Goal: Task Accomplishment & Management: Manage account settings

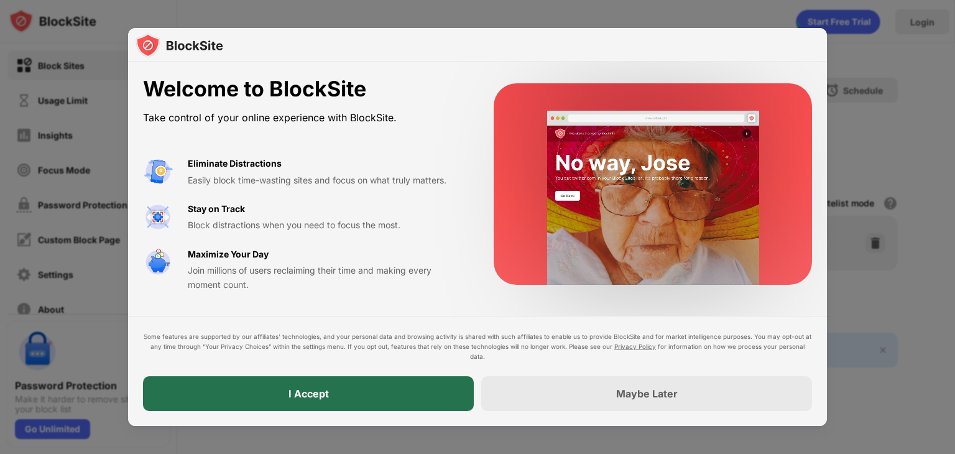
click at [321, 396] on div "I Accept" at bounding box center [308, 393] width 40 height 12
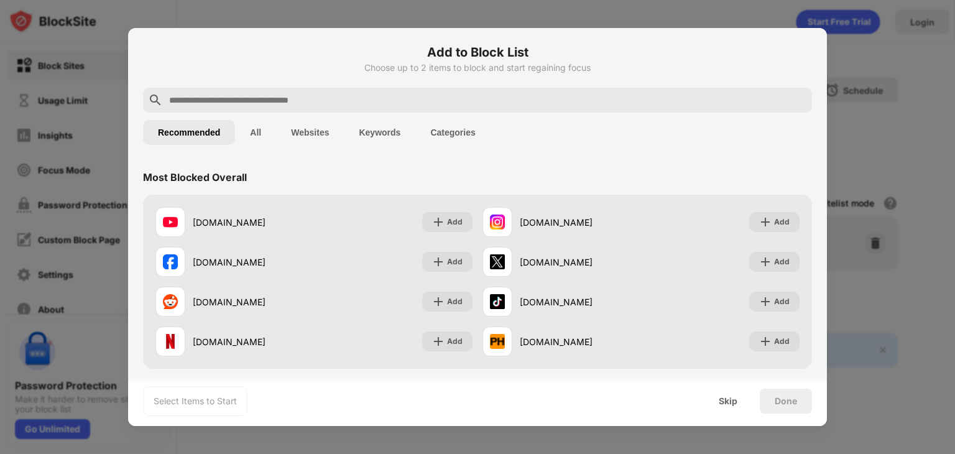
click at [336, 93] on input "text" at bounding box center [487, 100] width 639 height 15
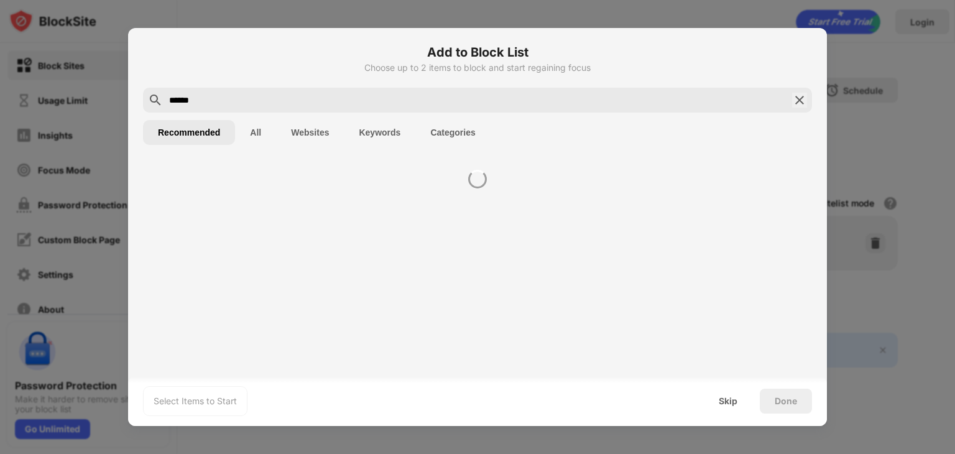
type input "******"
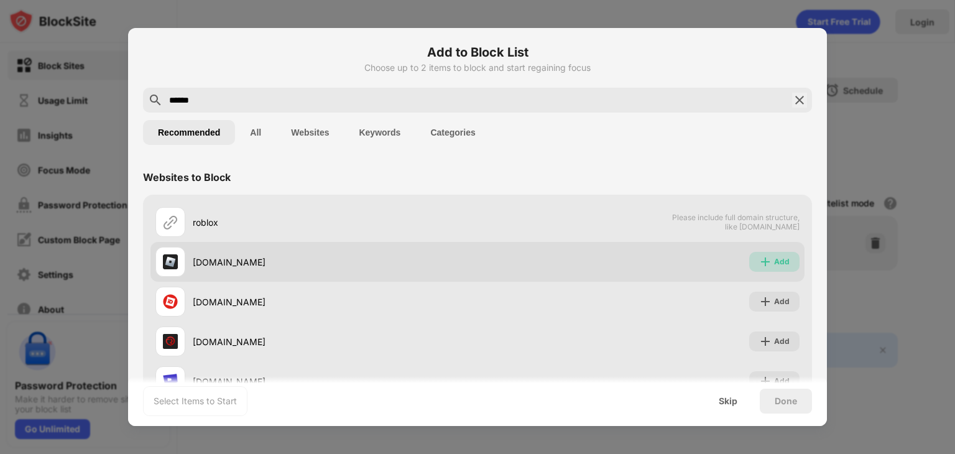
click at [759, 262] on img at bounding box center [765, 262] width 12 height 12
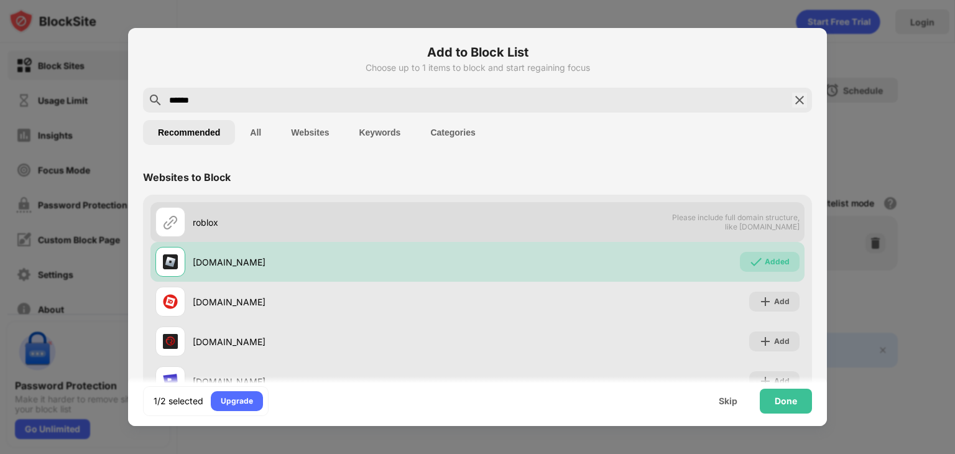
click at [261, 227] on div "roblox" at bounding box center [335, 222] width 285 height 13
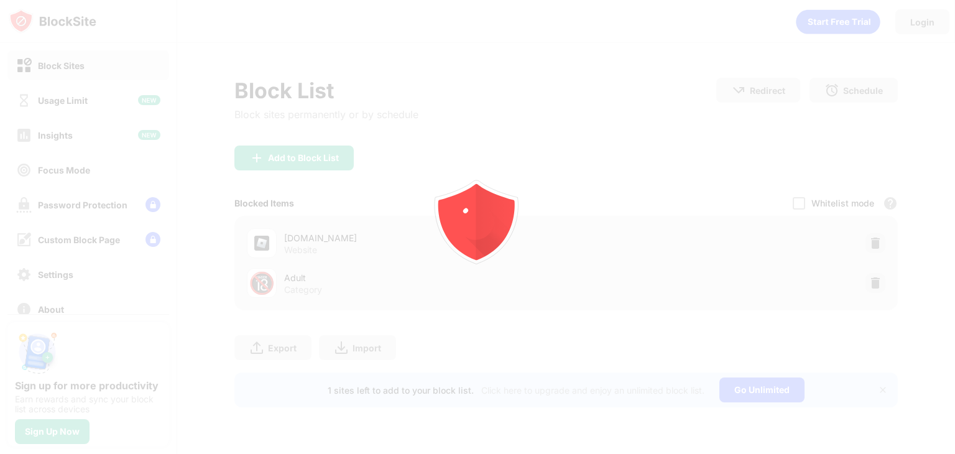
click at [487, 165] on icon "animation" at bounding box center [478, 227] width 224 height 224
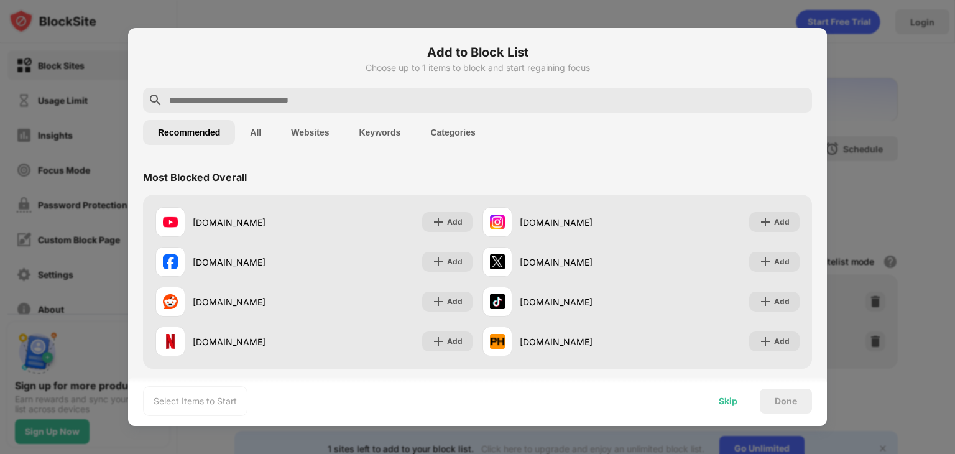
click at [729, 400] on div "Skip" at bounding box center [728, 401] width 19 height 10
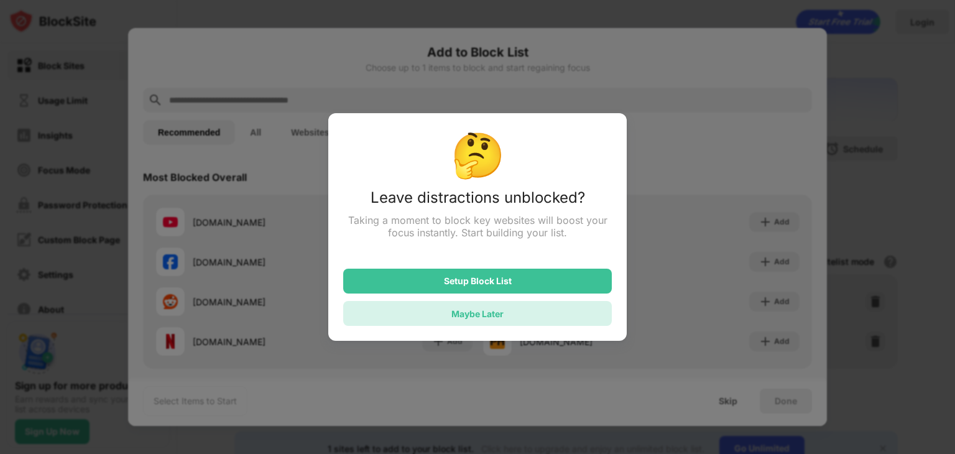
click at [546, 314] on div "Maybe Later" at bounding box center [477, 313] width 269 height 25
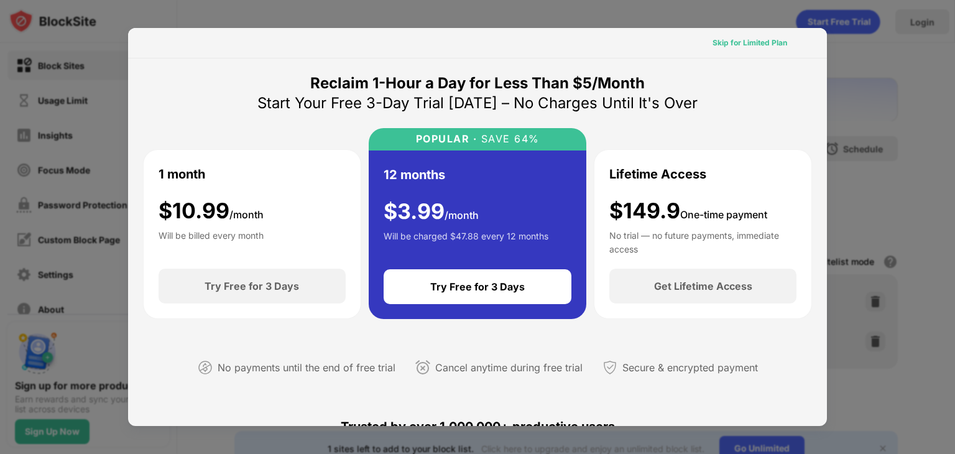
click at [746, 44] on div "Skip for Limited Plan" at bounding box center [749, 43] width 75 height 12
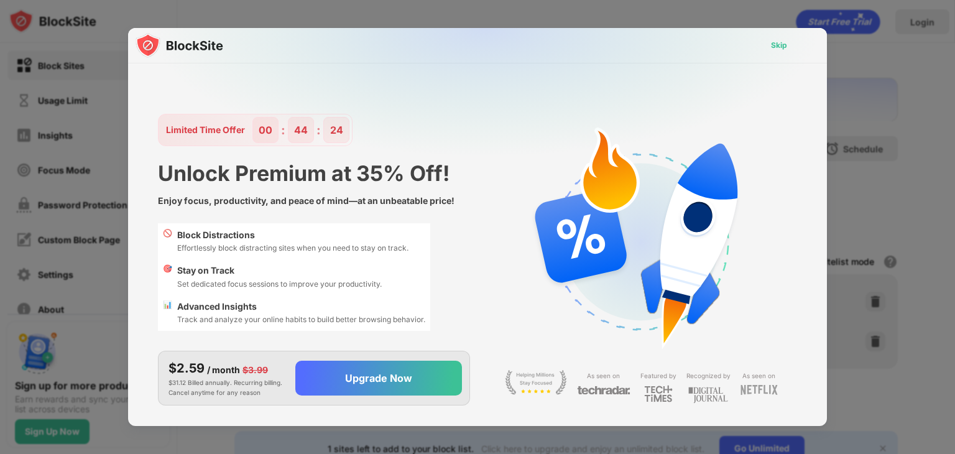
click at [773, 45] on div "Skip" at bounding box center [779, 45] width 16 height 12
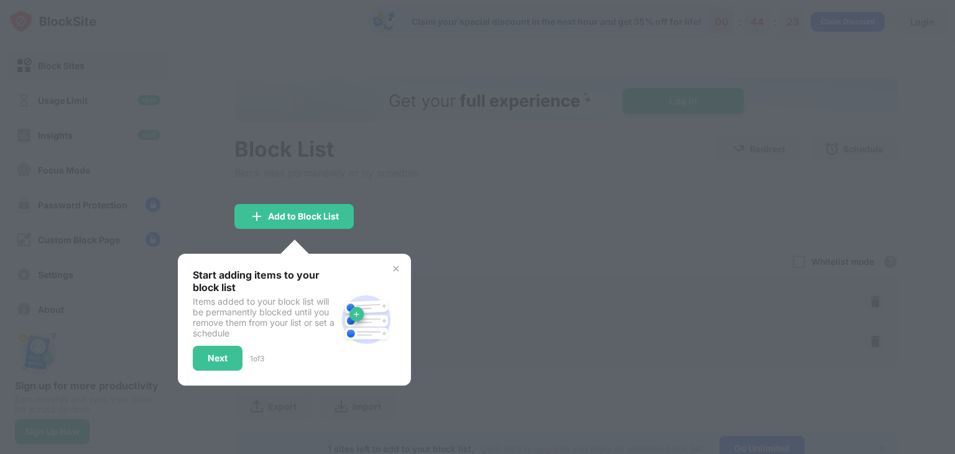
click at [510, 197] on div at bounding box center [477, 227] width 955 height 454
click at [405, 272] on div "Start adding items to your block list Items added to your block list will be pe…" at bounding box center [294, 320] width 233 height 132
click at [398, 269] on img at bounding box center [396, 269] width 10 height 10
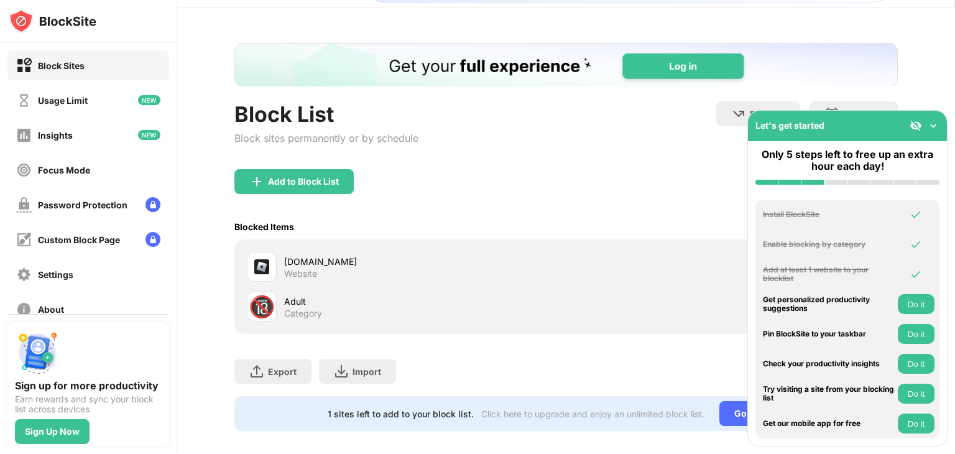
scroll to position [35, 0]
click at [933, 123] on img at bounding box center [933, 125] width 12 height 12
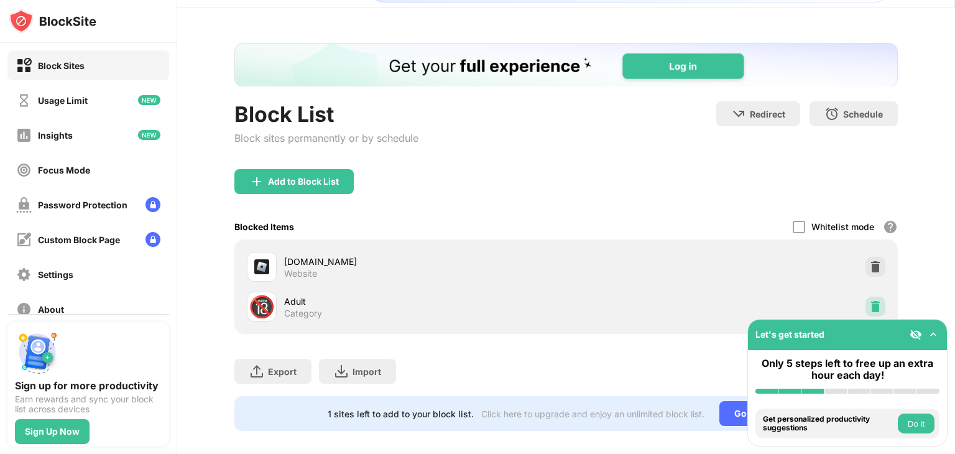
click at [869, 304] on img at bounding box center [875, 306] width 12 height 12
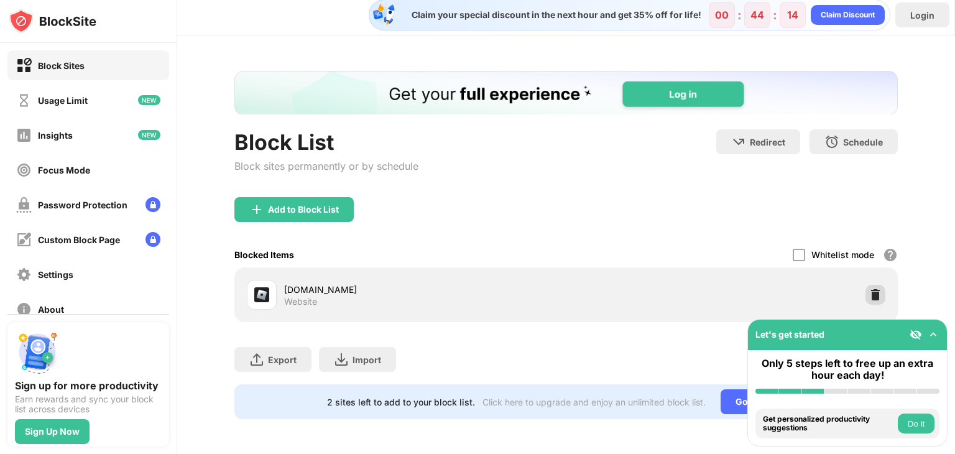
click at [868, 292] on div at bounding box center [875, 295] width 20 height 20
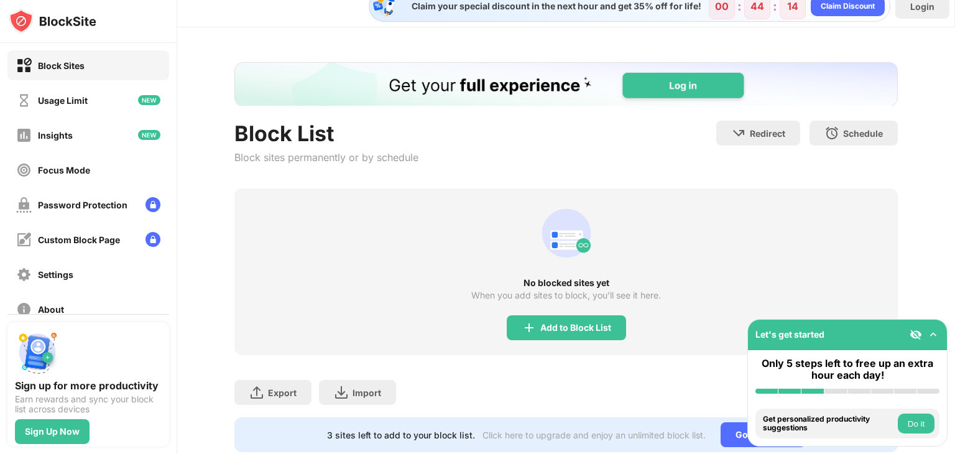
scroll to position [35, 0]
